Goal: Information Seeking & Learning: Learn about a topic

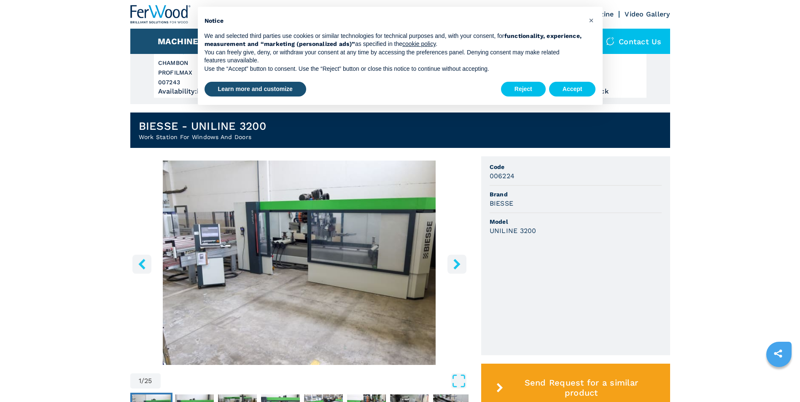
scroll to position [169, 0]
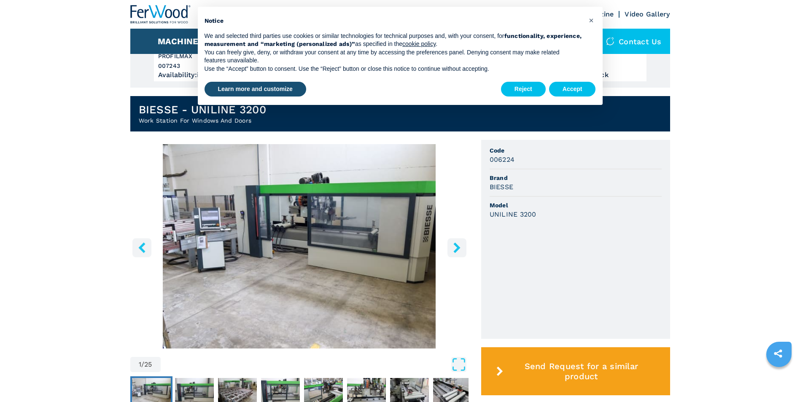
click at [456, 250] on icon "right-button" at bounding box center [456, 247] width 7 height 11
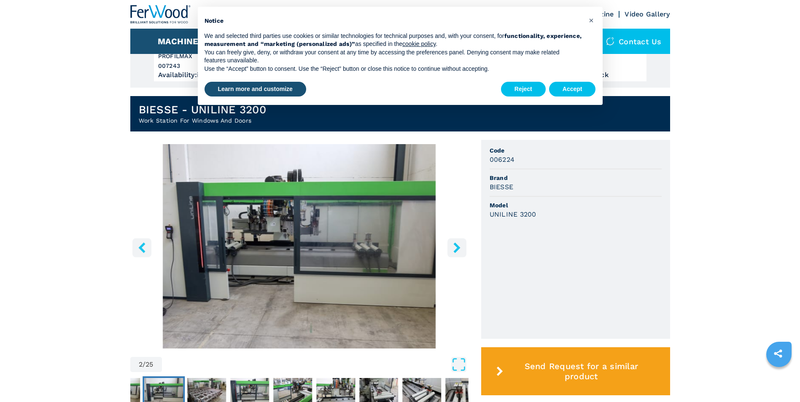
click at [456, 250] on icon "right-button" at bounding box center [456, 247] width 7 height 11
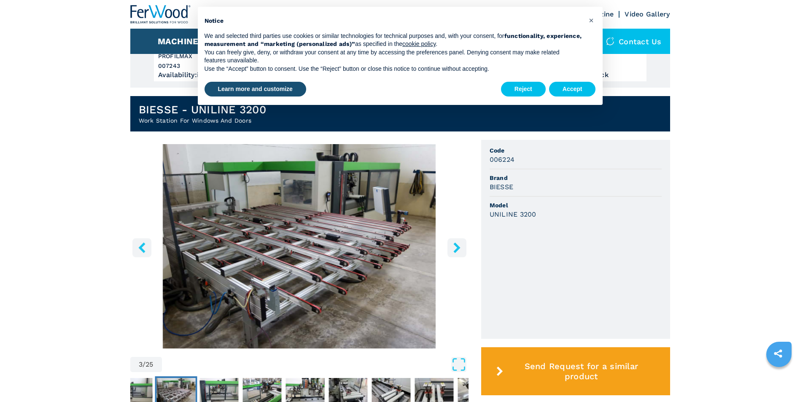
click at [456, 250] on icon "right-button" at bounding box center [456, 247] width 7 height 11
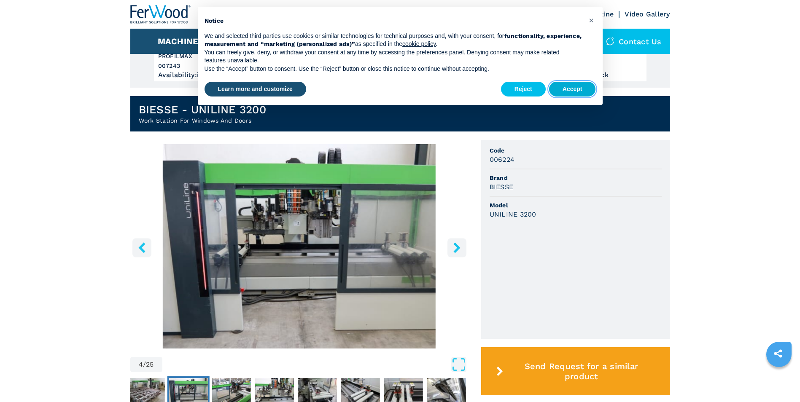
click at [570, 92] on button "Accept" at bounding box center [572, 89] width 47 height 15
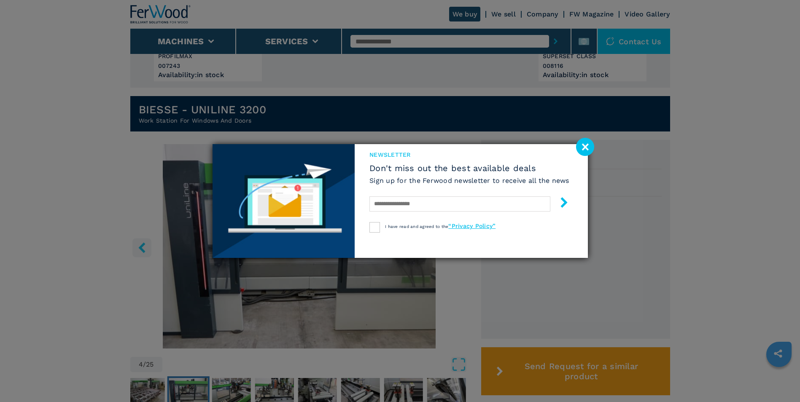
click at [584, 145] on image at bounding box center [585, 147] width 18 height 18
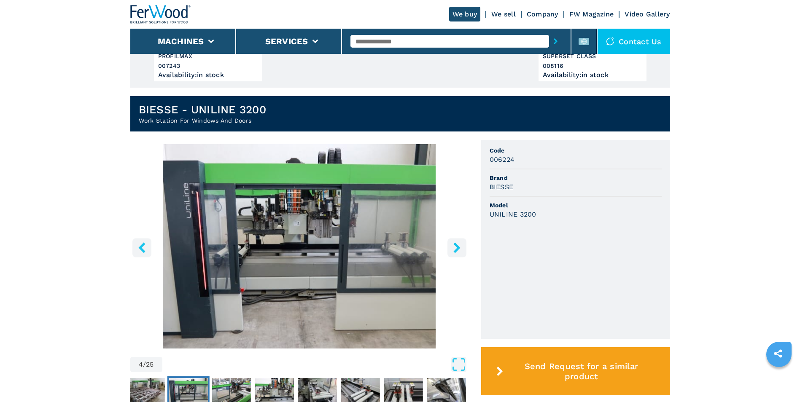
click at [452, 248] on icon "right-button" at bounding box center [457, 247] width 11 height 11
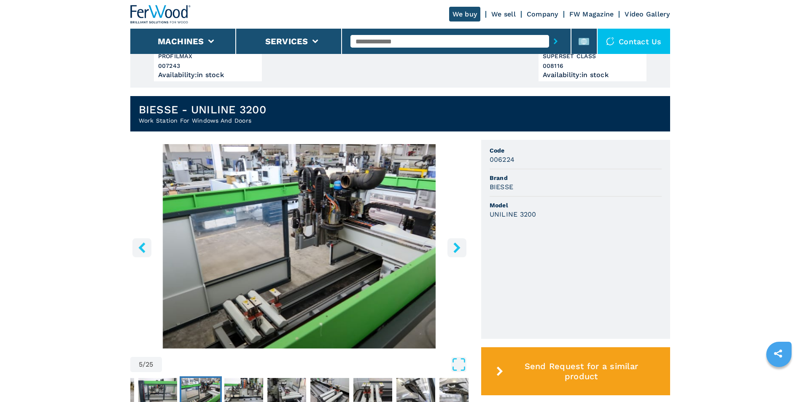
click at [454, 247] on icon "right-button" at bounding box center [457, 247] width 11 height 11
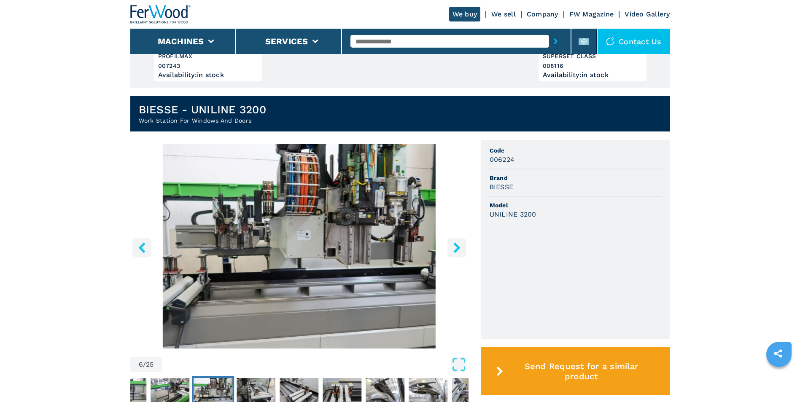
click at [454, 247] on icon "right-button" at bounding box center [457, 247] width 11 height 11
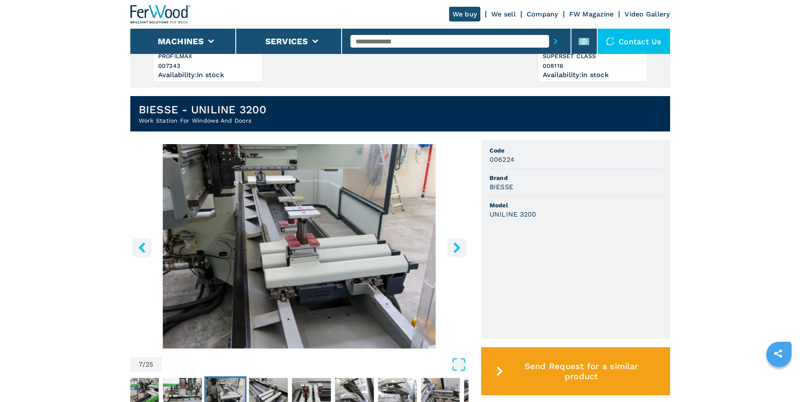
click at [454, 247] on icon "right-button" at bounding box center [457, 247] width 11 height 11
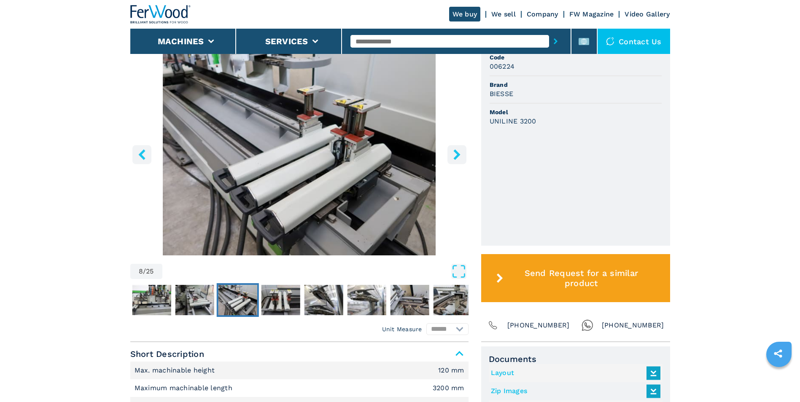
scroll to position [211, 0]
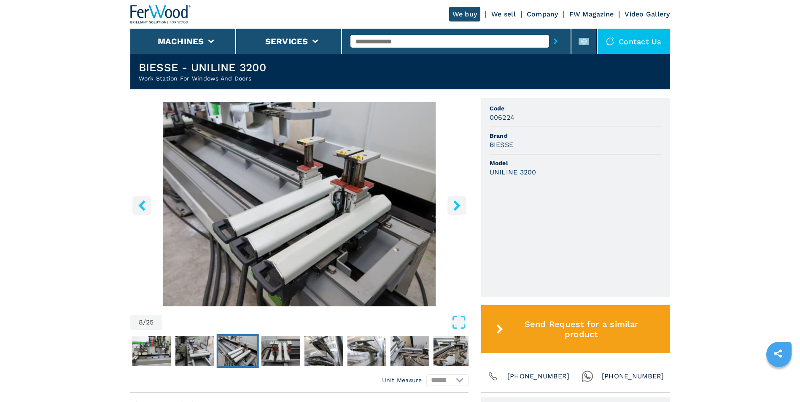
click at [455, 207] on icon "right-button" at bounding box center [457, 205] width 11 height 11
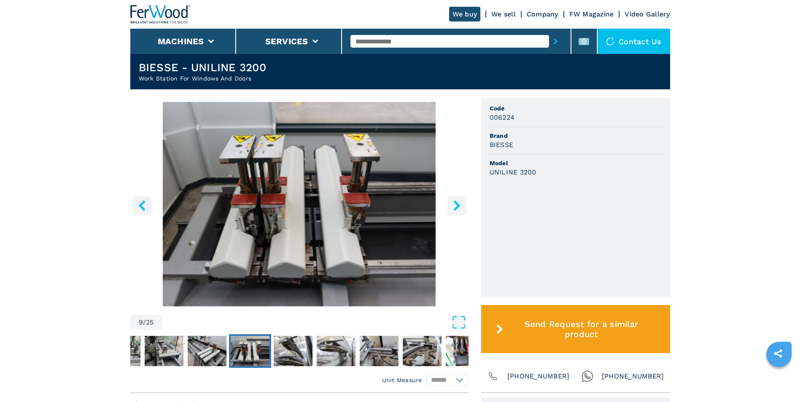
click at [455, 207] on icon "right-button" at bounding box center [457, 205] width 11 height 11
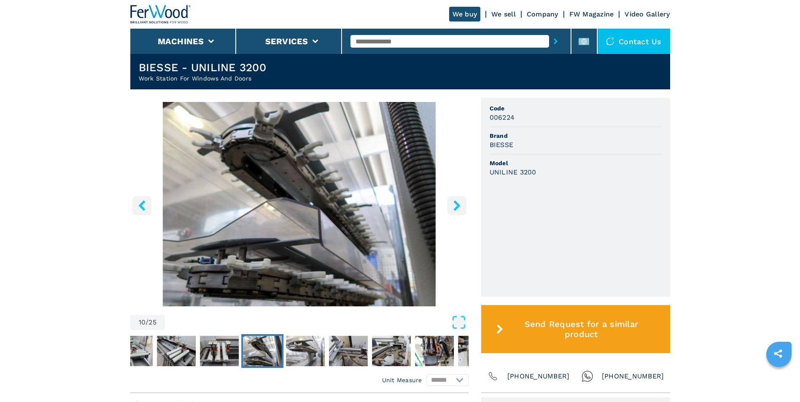
click at [455, 207] on icon "right-button" at bounding box center [457, 205] width 11 height 11
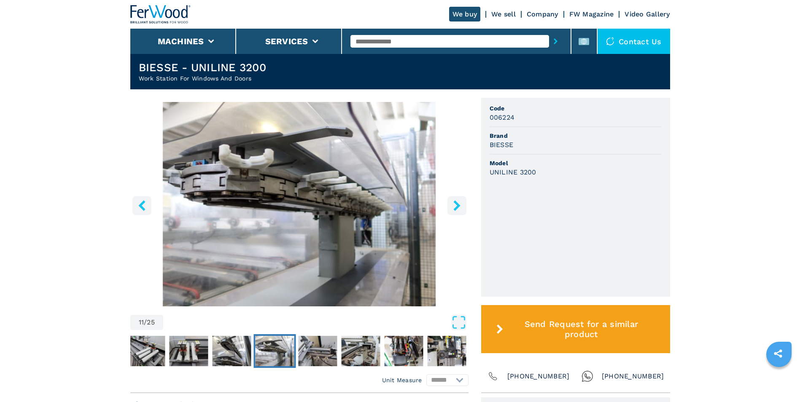
click at [455, 207] on icon "right-button" at bounding box center [457, 205] width 11 height 11
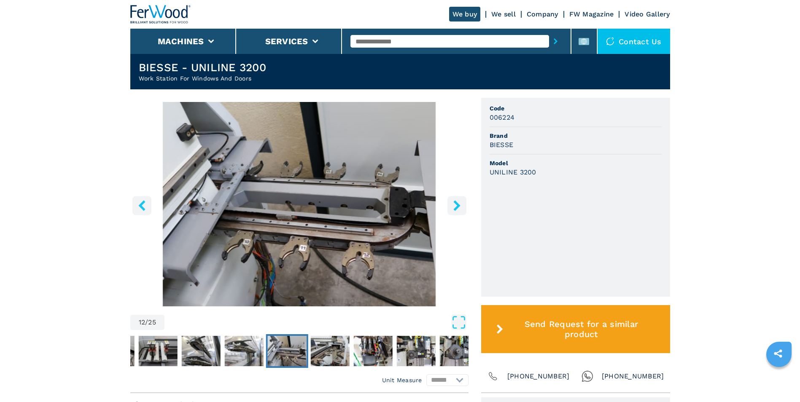
click at [455, 207] on icon "right-button" at bounding box center [457, 205] width 11 height 11
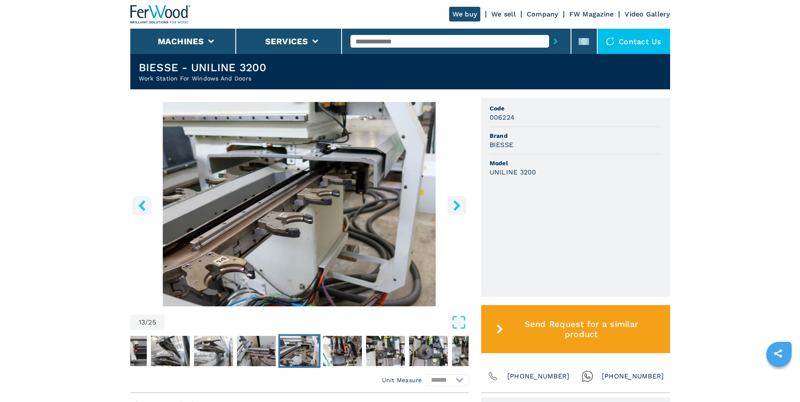
click at [455, 207] on icon "right-button" at bounding box center [457, 205] width 11 height 11
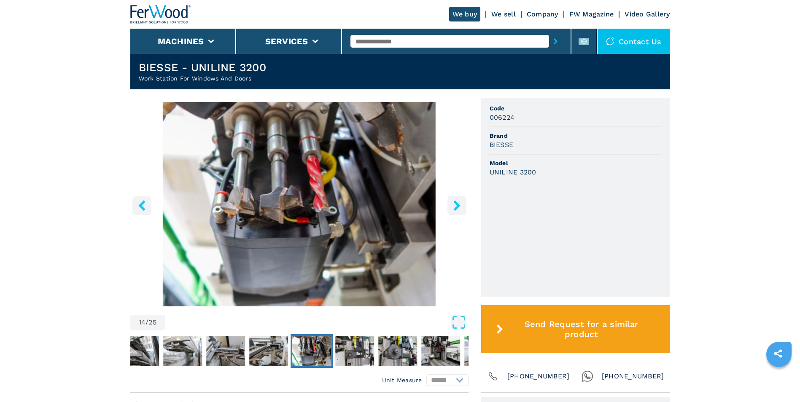
click at [455, 207] on icon "right-button" at bounding box center [457, 205] width 11 height 11
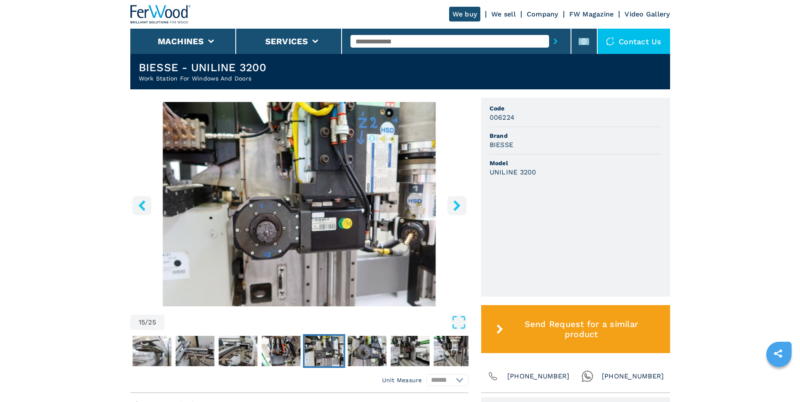
click at [140, 203] on icon "left-button" at bounding box center [142, 205] width 11 height 11
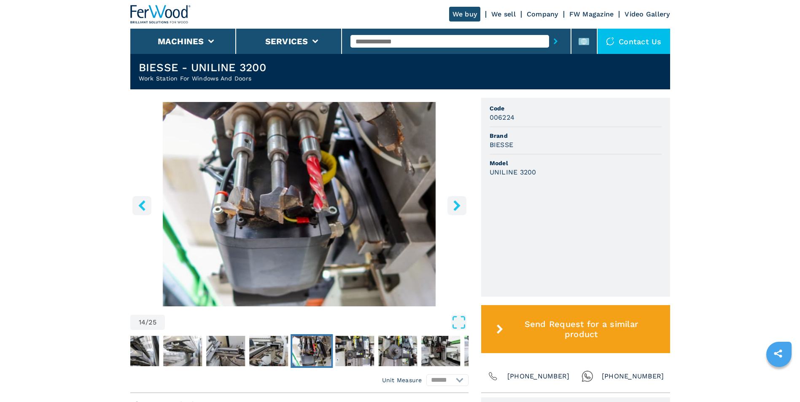
click at [455, 204] on icon "right-button" at bounding box center [457, 205] width 11 height 11
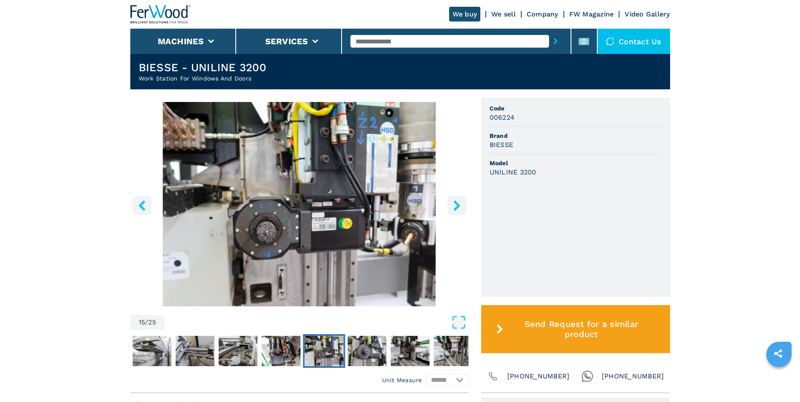
click at [454, 204] on icon "right-button" at bounding box center [457, 205] width 11 height 11
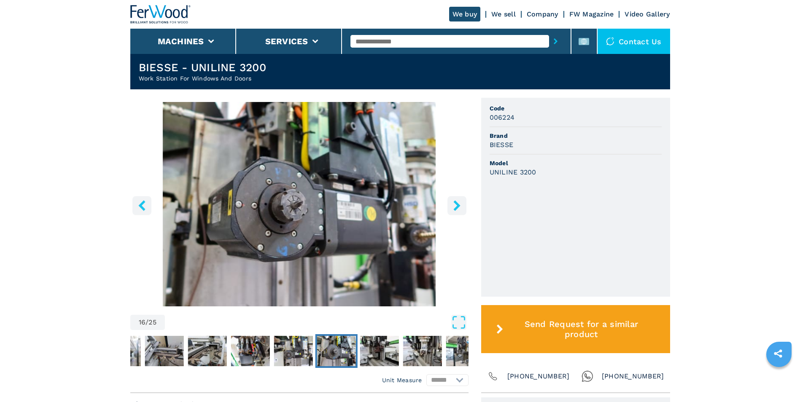
click at [454, 204] on icon "right-button" at bounding box center [457, 205] width 11 height 11
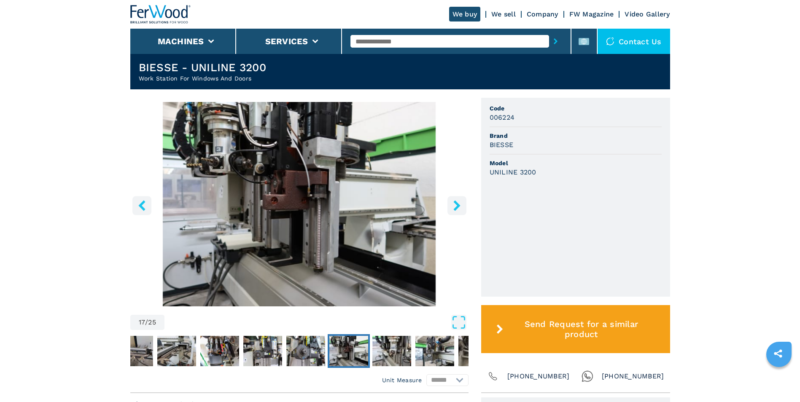
click at [139, 199] on button "left-button" at bounding box center [141, 205] width 19 height 19
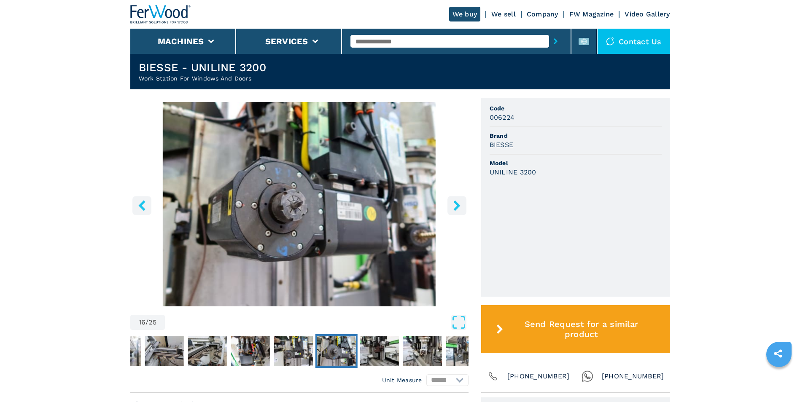
click at [455, 204] on icon "right-button" at bounding box center [456, 205] width 7 height 11
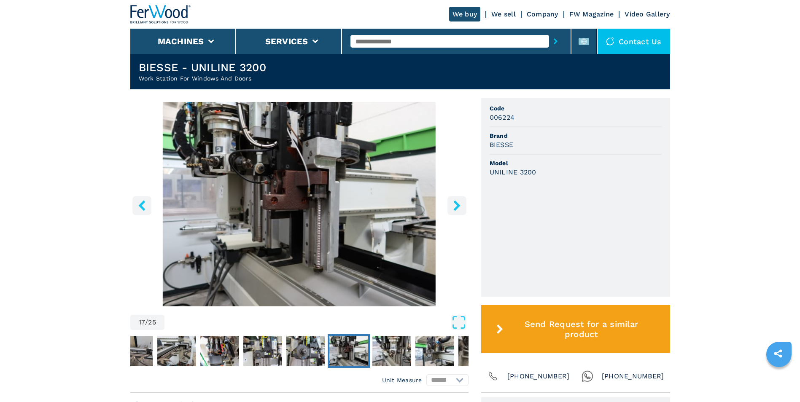
click at [455, 204] on icon "right-button" at bounding box center [456, 205] width 7 height 11
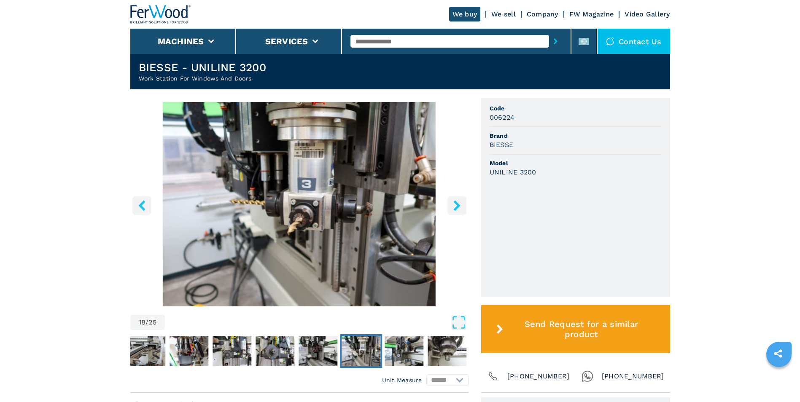
click at [455, 204] on icon "right-button" at bounding box center [456, 205] width 7 height 11
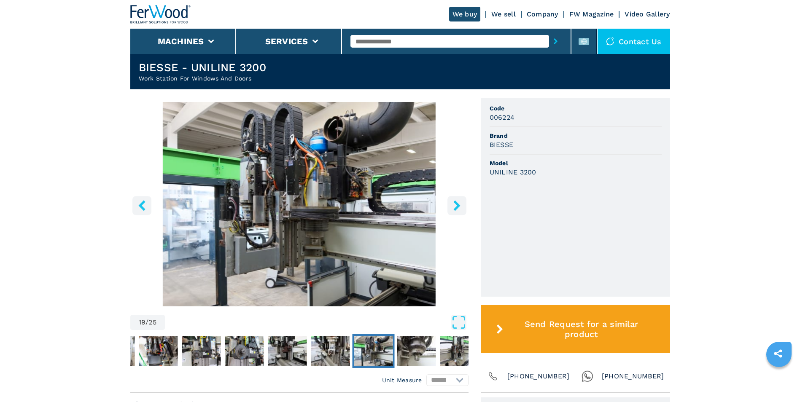
click at [455, 204] on icon "right-button" at bounding box center [456, 205] width 7 height 11
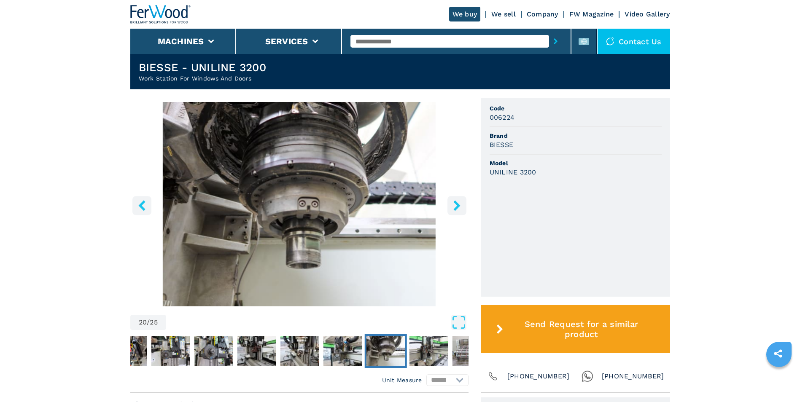
click at [455, 204] on icon "right-button" at bounding box center [456, 205] width 7 height 11
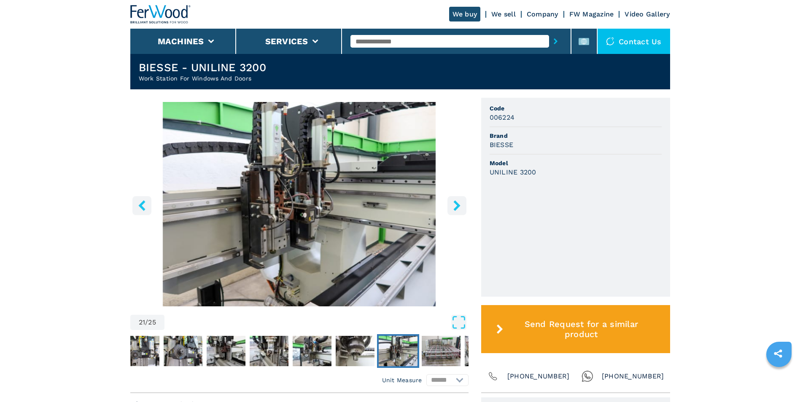
click at [455, 204] on icon "right-button" at bounding box center [456, 205] width 7 height 11
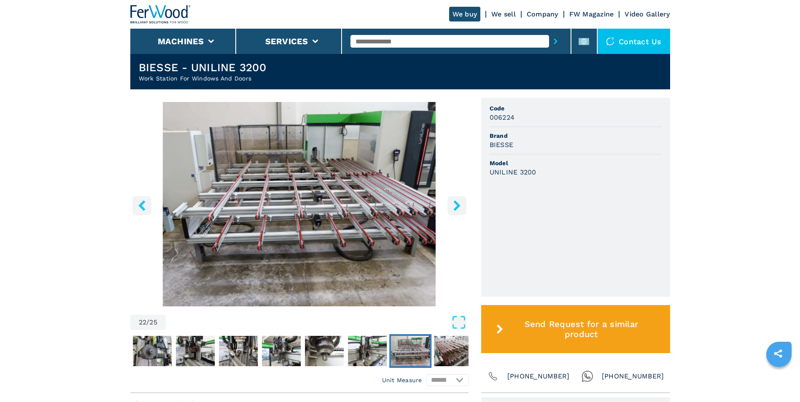
click at [455, 204] on icon "right-button" at bounding box center [456, 205] width 7 height 11
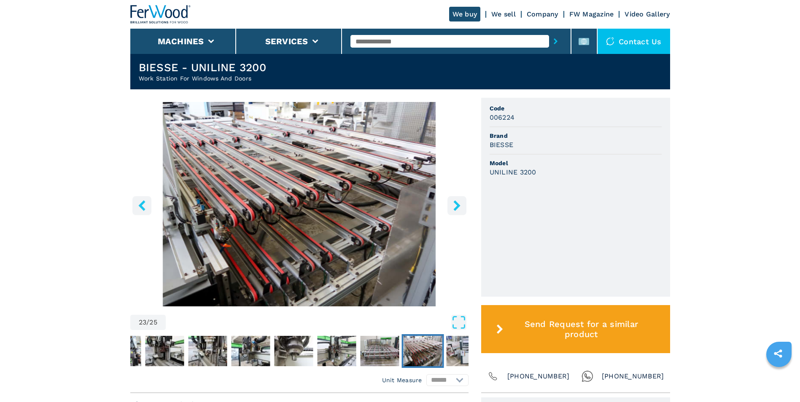
click at [455, 204] on icon "right-button" at bounding box center [456, 205] width 7 height 11
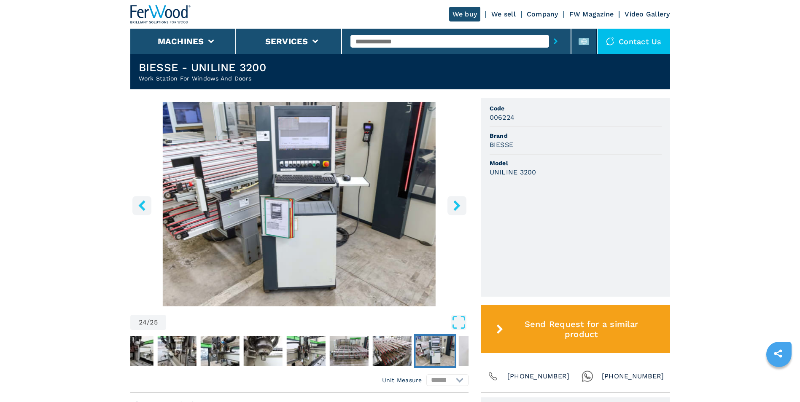
click at [455, 204] on icon "right-button" at bounding box center [456, 205] width 7 height 11
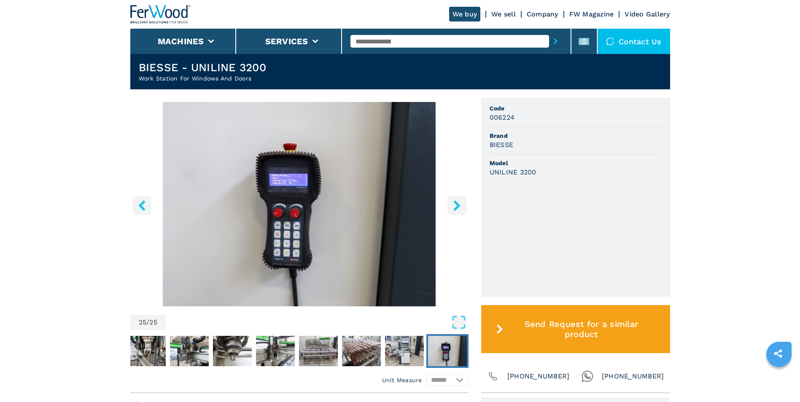
click at [455, 204] on icon "right-button" at bounding box center [456, 205] width 7 height 11
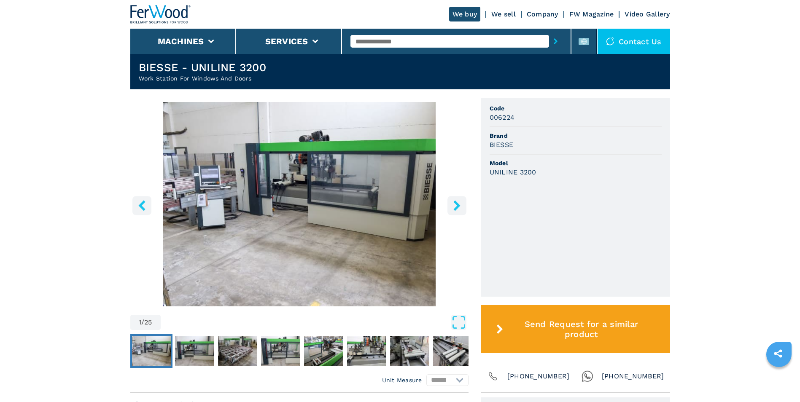
click at [455, 204] on icon "right-button" at bounding box center [456, 205] width 7 height 11
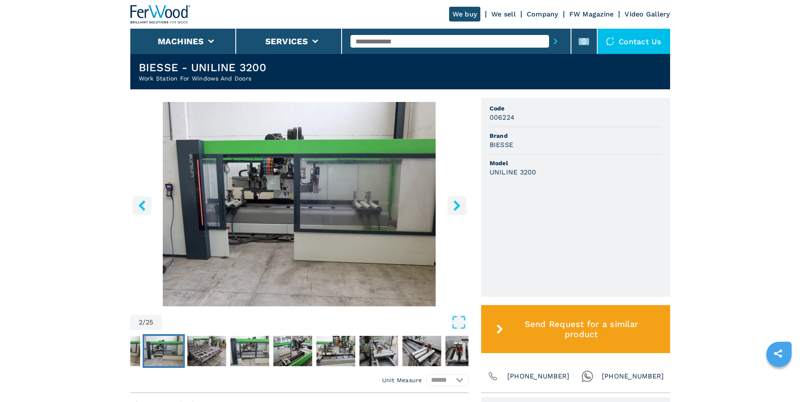
click at [455, 204] on icon "right-button" at bounding box center [456, 205] width 7 height 11
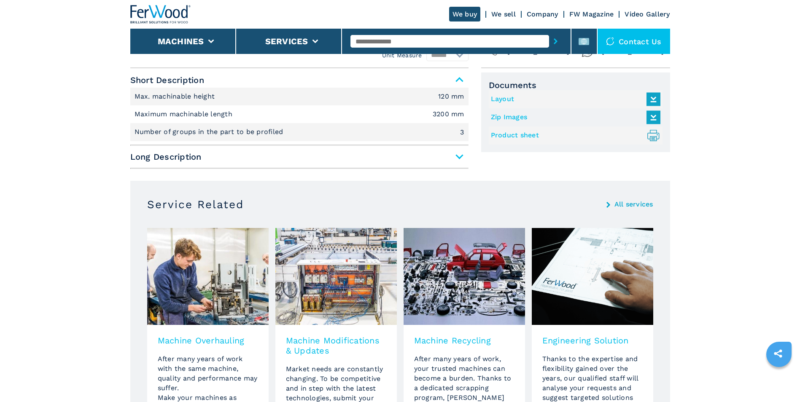
scroll to position [506, 0]
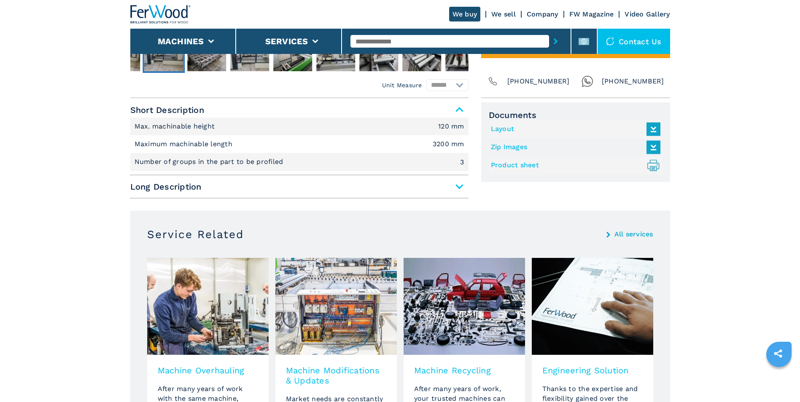
click at [459, 186] on span "Long Description" at bounding box center [299, 186] width 338 height 15
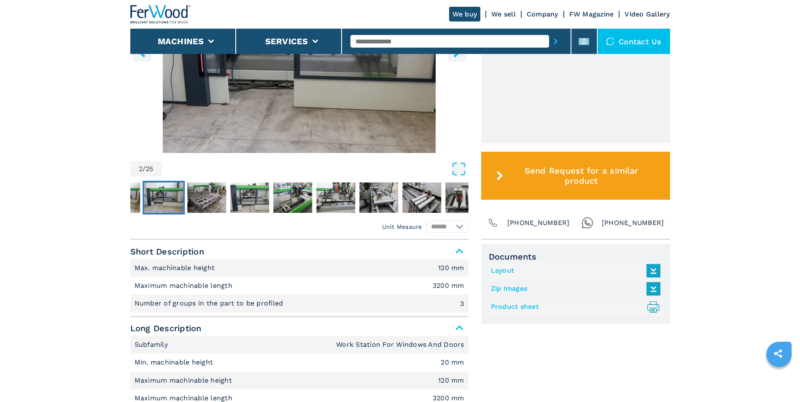
scroll to position [153, 0]
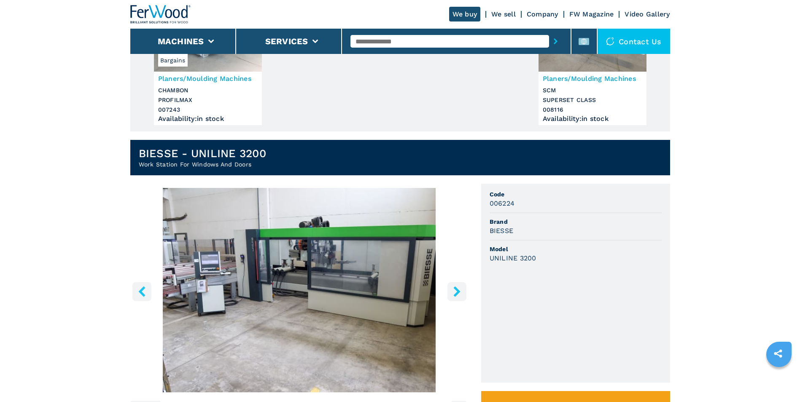
scroll to position [169, 0]
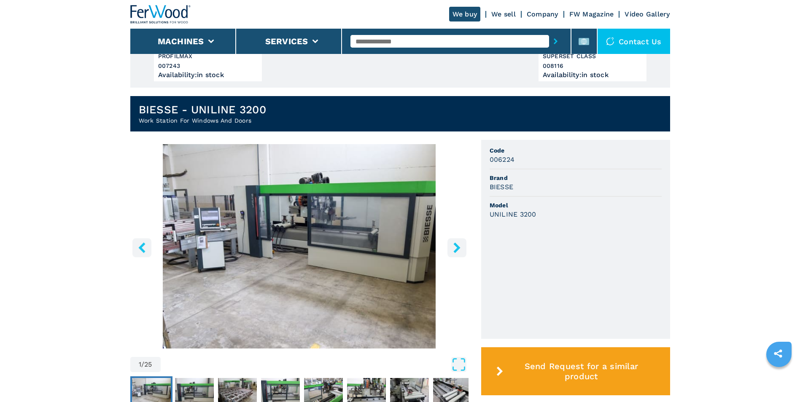
click at [453, 248] on icon "right-button" at bounding box center [457, 247] width 11 height 11
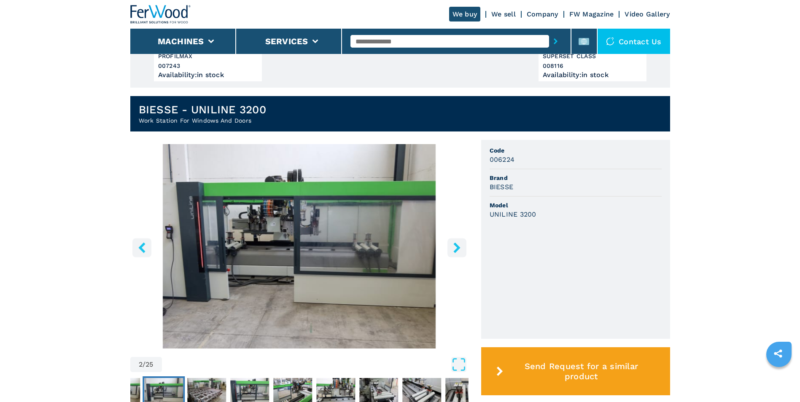
click at [453, 248] on icon "right-button" at bounding box center [457, 247] width 11 height 11
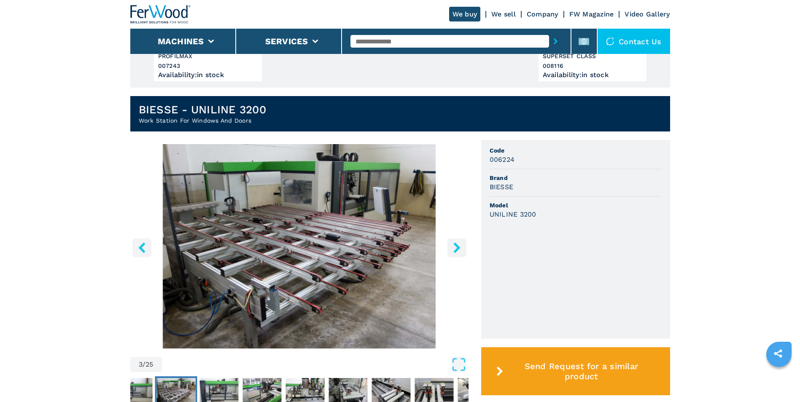
click at [453, 248] on icon "right-button" at bounding box center [457, 247] width 11 height 11
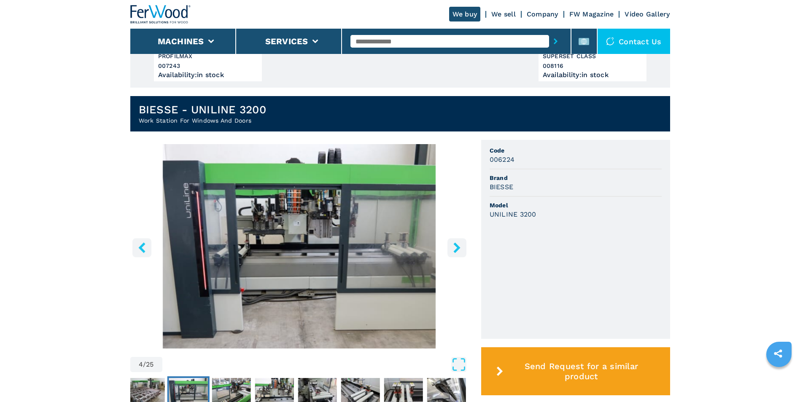
click at [453, 248] on icon "right-button" at bounding box center [457, 247] width 11 height 11
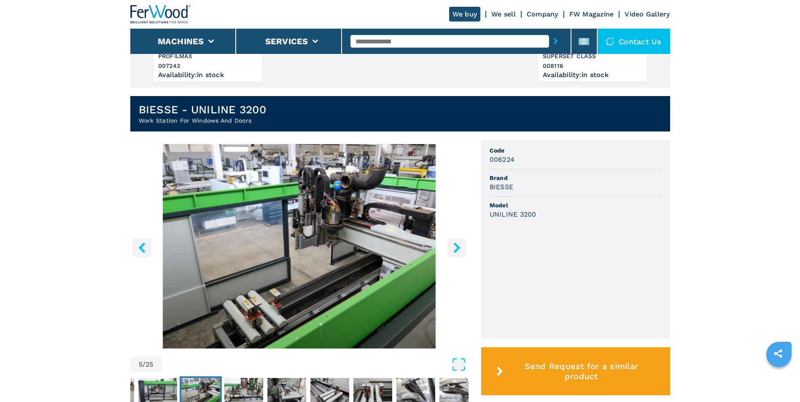
click at [453, 248] on icon "right-button" at bounding box center [457, 247] width 11 height 11
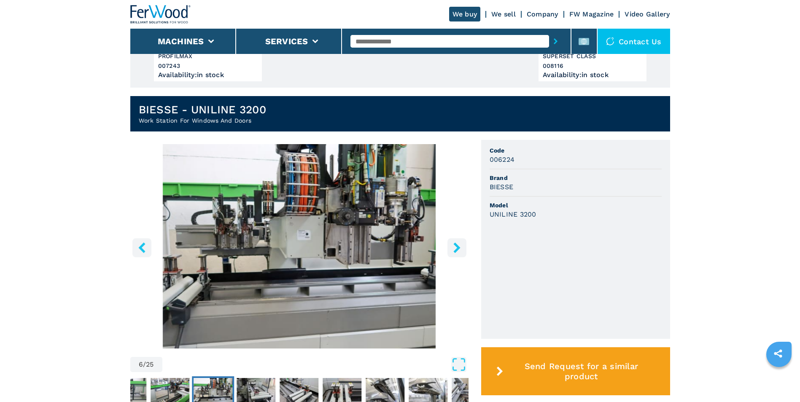
click at [453, 248] on icon "right-button" at bounding box center [457, 247] width 11 height 11
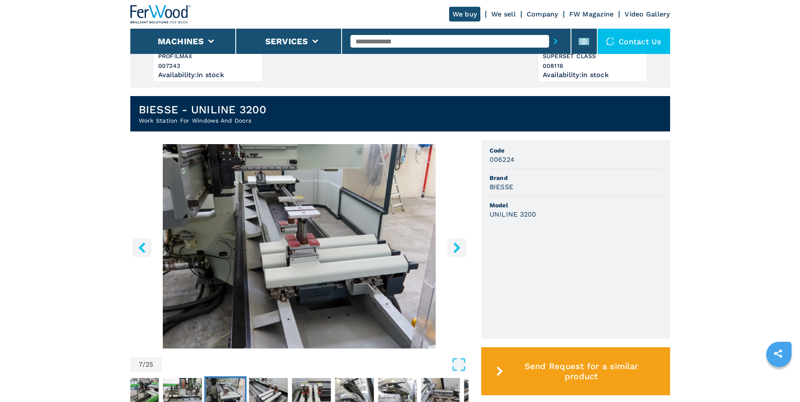
click at [453, 248] on icon "right-button" at bounding box center [457, 247] width 11 height 11
